Goal: Information Seeking & Learning: Learn about a topic

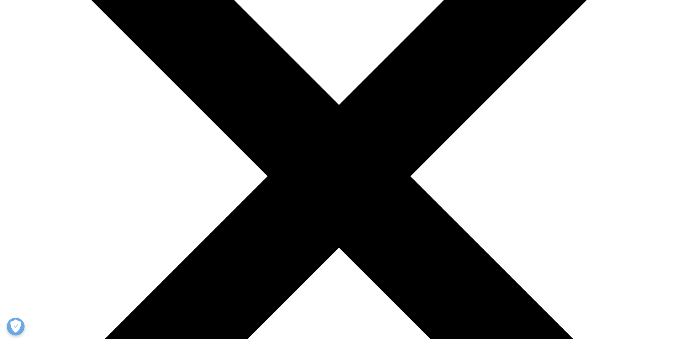
scroll to position [240, 0]
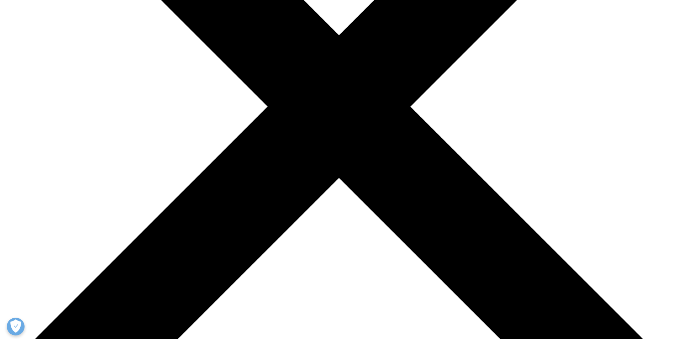
drag, startPoint x: 473, startPoint y: 198, endPoint x: 300, endPoint y: 203, distance: 172.7
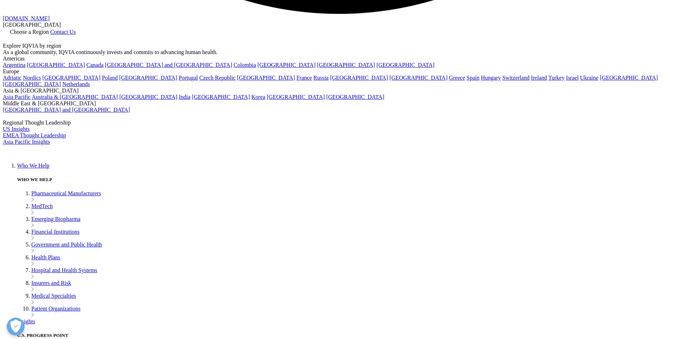
scroll to position [2020, 0]
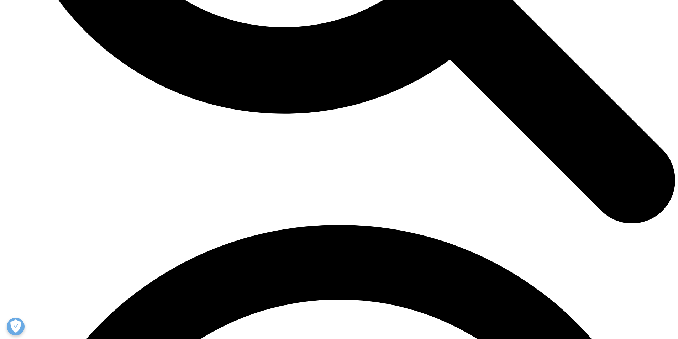
scroll to position [1139, 0]
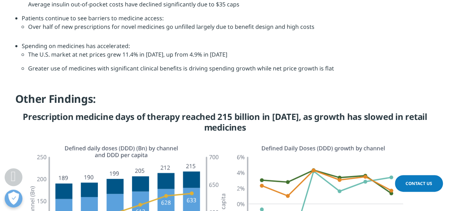
scroll to position [393, 420]
